Goal: Find specific page/section: Find specific page/section

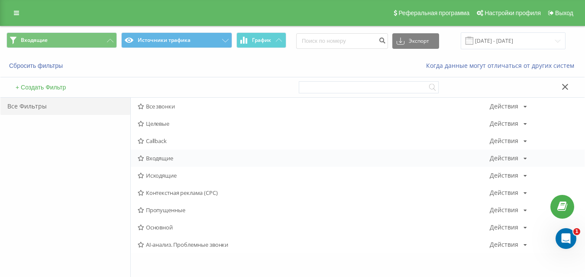
click at [162, 157] on span "Входящие" at bounding box center [314, 158] width 352 height 6
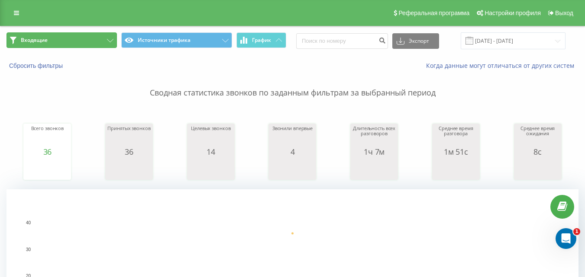
click at [106, 40] on button "Входящие" at bounding box center [61, 40] width 110 height 16
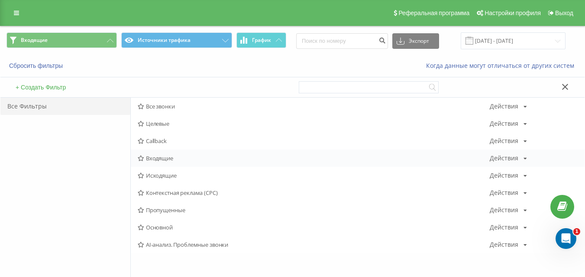
click at [151, 159] on span "Входящие" at bounding box center [314, 158] width 352 height 6
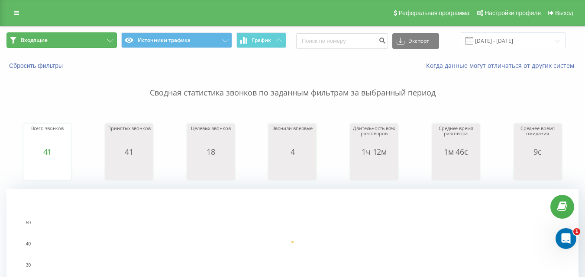
click at [84, 36] on button "Входящие" at bounding box center [61, 40] width 110 height 16
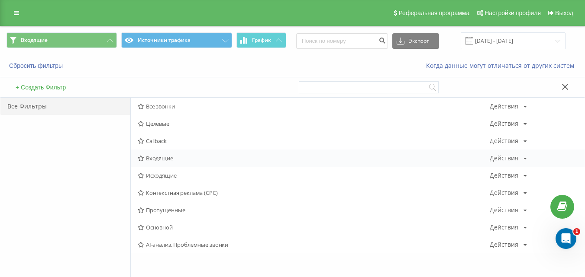
click at [153, 162] on div "Входящие Действия Редактировать Копировать Удалить По умолчанию Поделиться" at bounding box center [358, 158] width 454 height 17
click at [163, 158] on span "Входящие" at bounding box center [314, 158] width 352 height 6
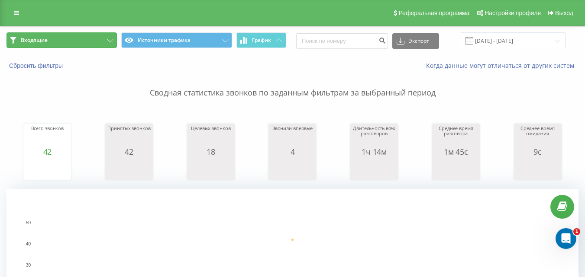
click at [96, 37] on button "Входящие" at bounding box center [61, 40] width 110 height 16
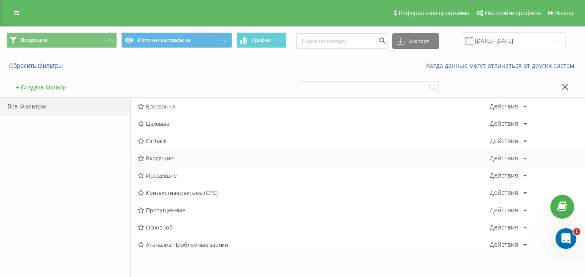
click at [153, 160] on span "Входящие" at bounding box center [314, 158] width 352 height 6
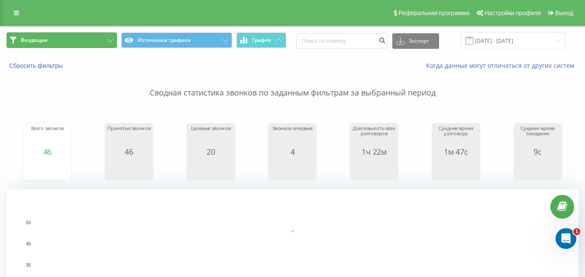
click at [94, 38] on button "Входящие" at bounding box center [61, 40] width 110 height 16
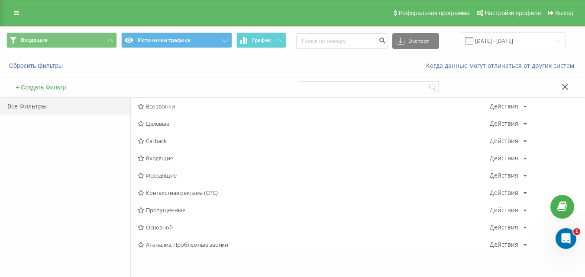
click at [160, 179] on span "Исходящие" at bounding box center [314, 176] width 352 height 6
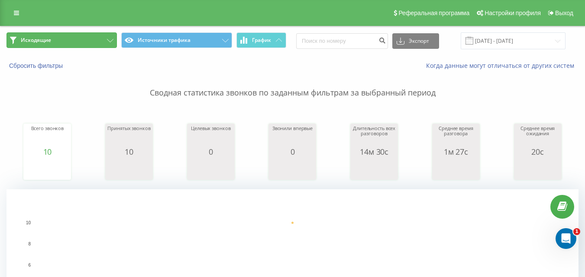
click at [109, 39] on icon at bounding box center [110, 40] width 6 height 3
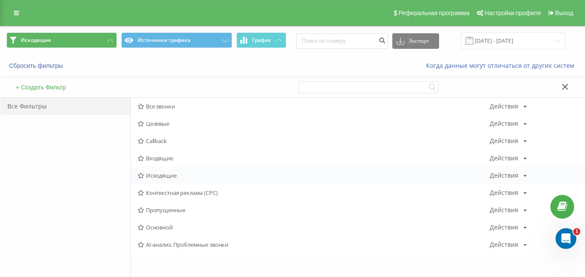
click at [156, 181] on div "Исходящие Действия Редактировать Копировать Удалить По умолчанию Поделиться" at bounding box center [358, 175] width 454 height 17
click at [155, 176] on span "Исходящие" at bounding box center [314, 176] width 352 height 6
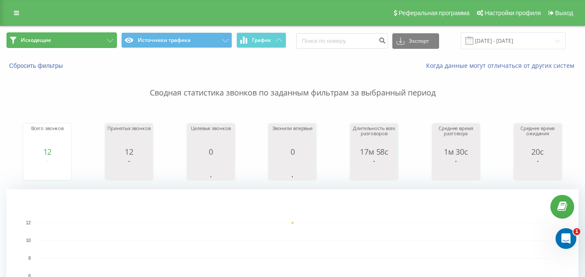
click at [80, 39] on button "Исходящие" at bounding box center [61, 40] width 110 height 16
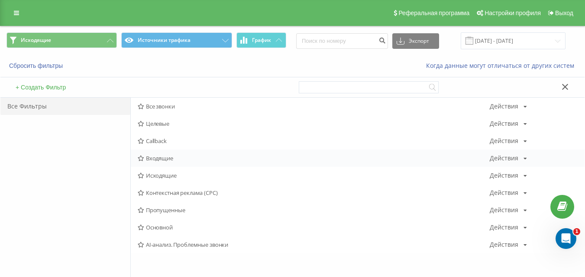
click at [160, 160] on span "Входящие" at bounding box center [314, 158] width 352 height 6
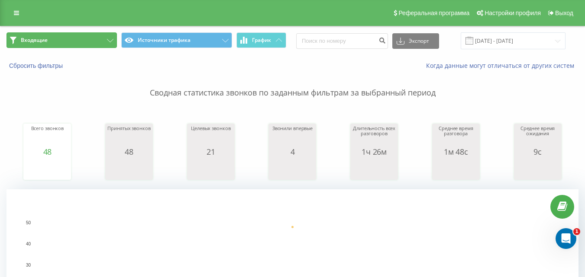
click at [84, 41] on button "Входящие" at bounding box center [61, 40] width 110 height 16
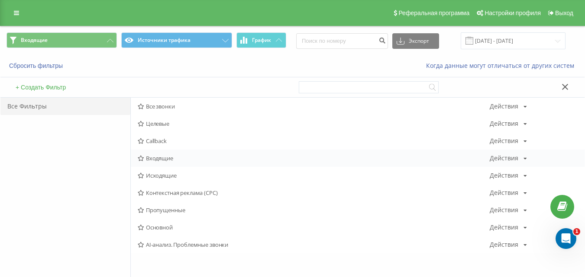
click at [156, 160] on span "Входящие" at bounding box center [314, 158] width 352 height 6
